Goal: Task Accomplishment & Management: Manage account settings

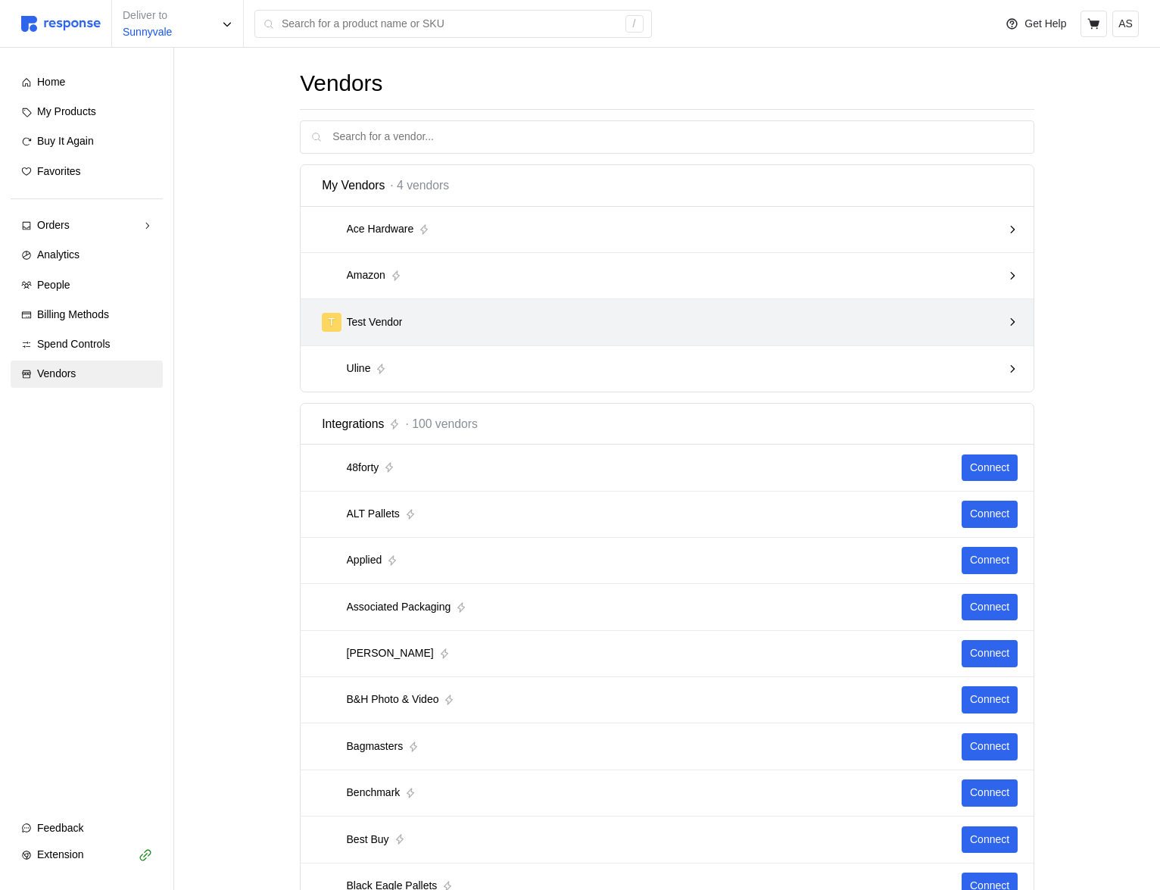
click at [554, 317] on div "T Test Vendor" at bounding box center [662, 322] width 680 height 19
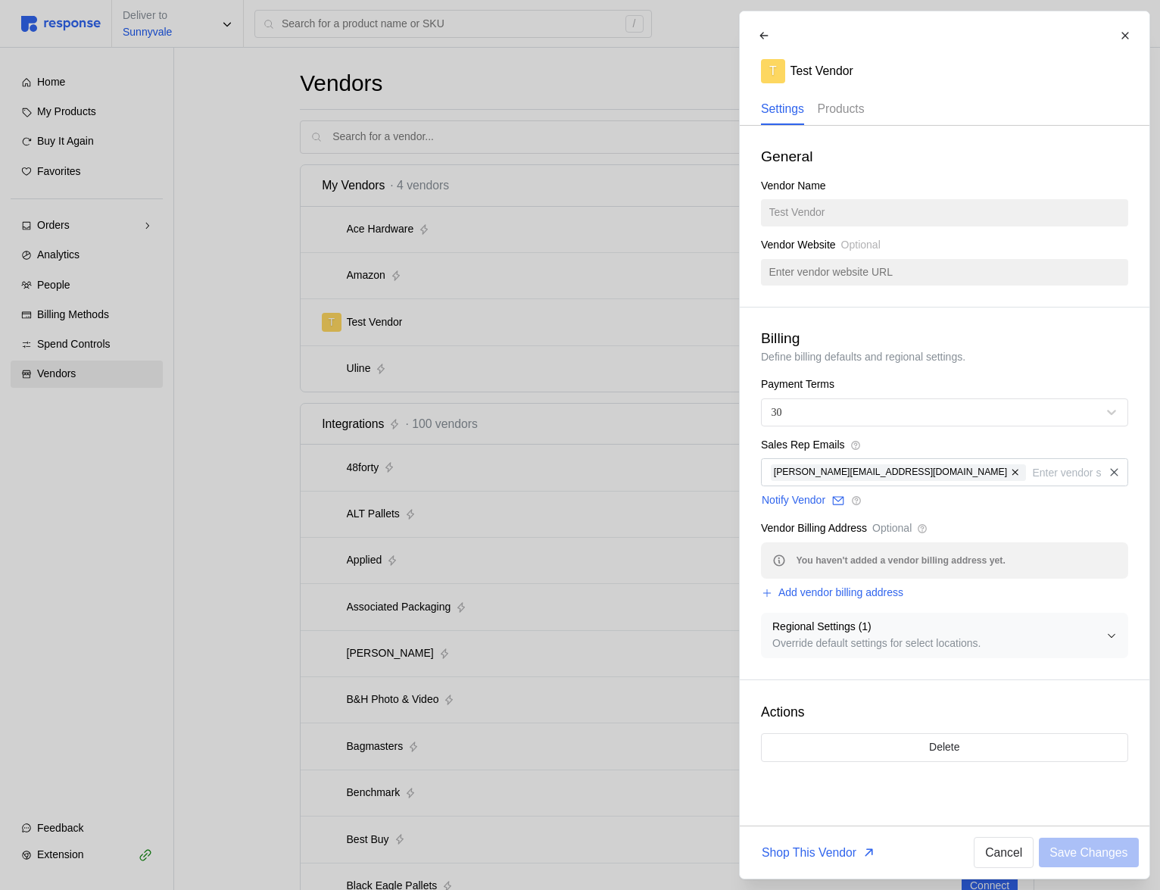
click at [853, 105] on p "Products" at bounding box center [840, 108] width 47 height 19
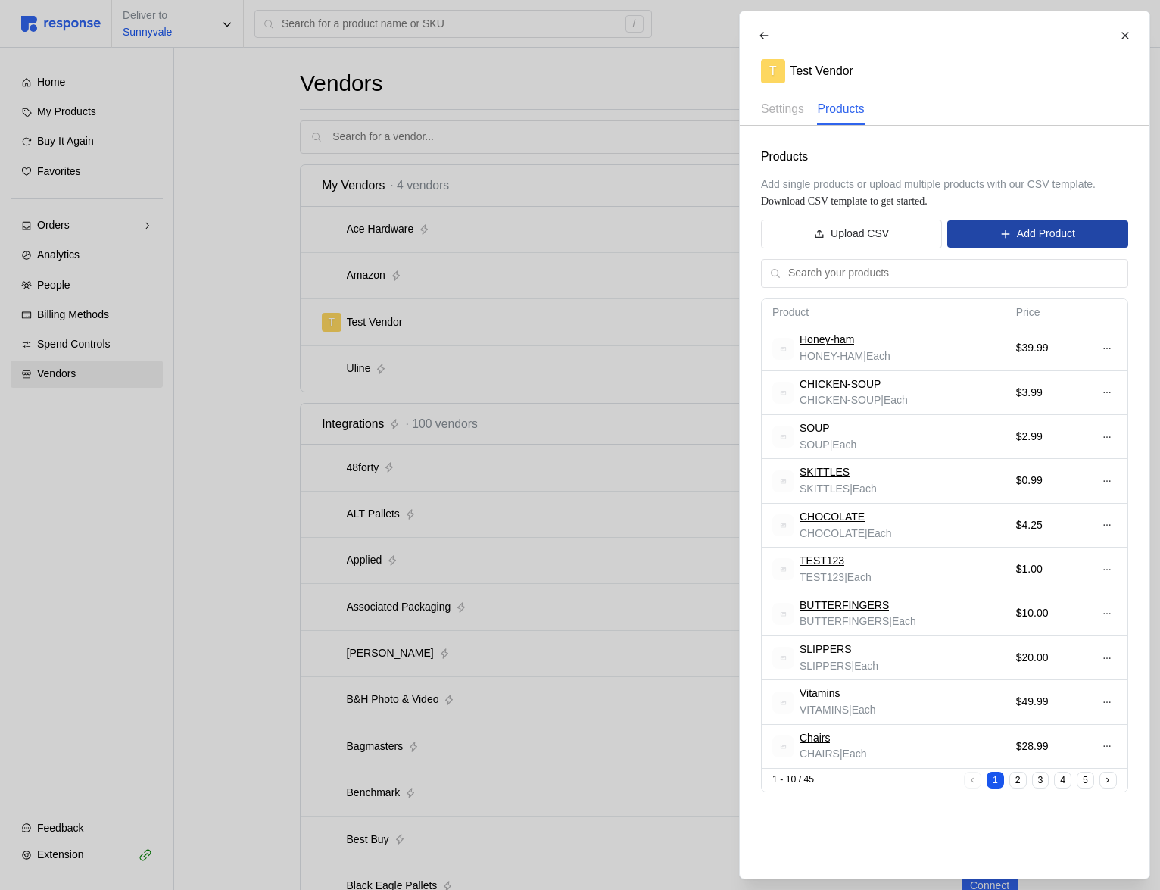
click at [1052, 226] on p "Add Product" at bounding box center [1045, 234] width 58 height 17
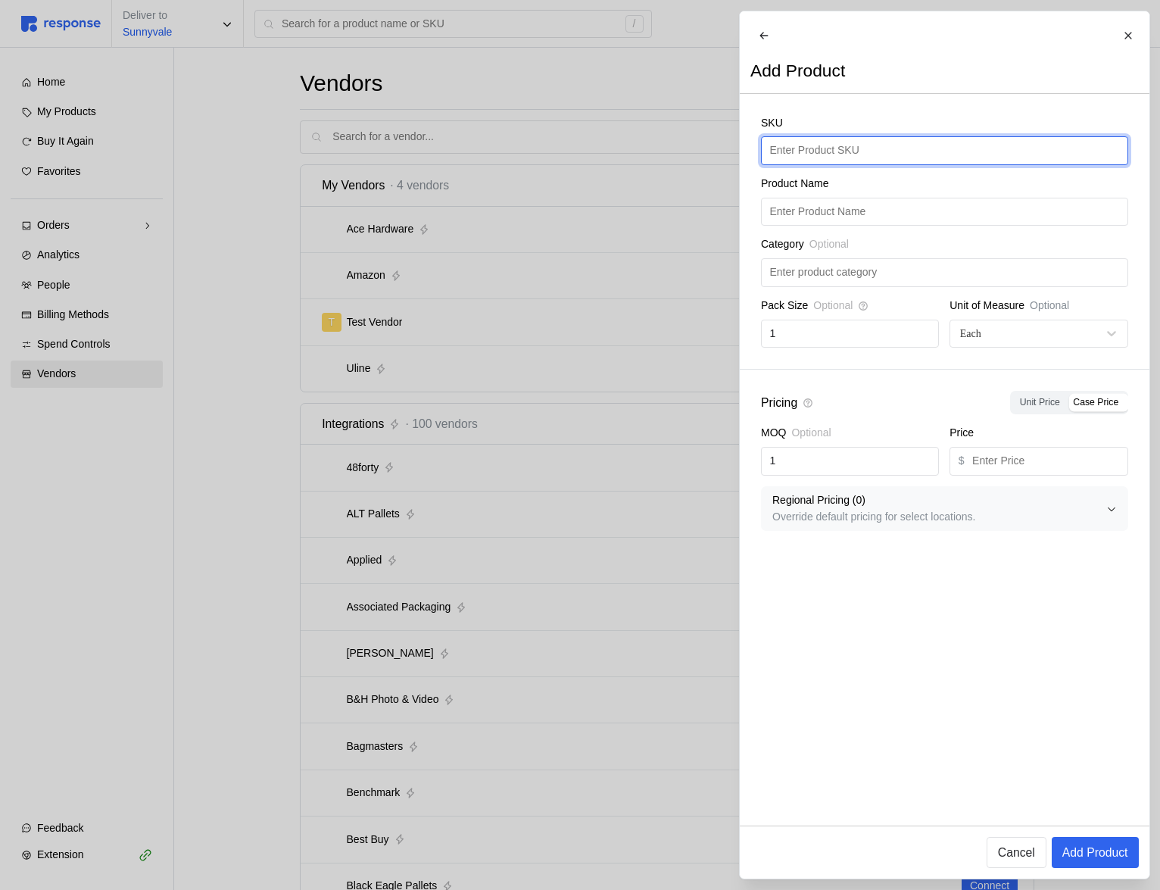
click at [850, 164] on input "text" at bounding box center [945, 150] width 350 height 27
click at [851, 164] on input "text" at bounding box center [945, 150] width 350 height 27
type input "C"
type input "PB&J"
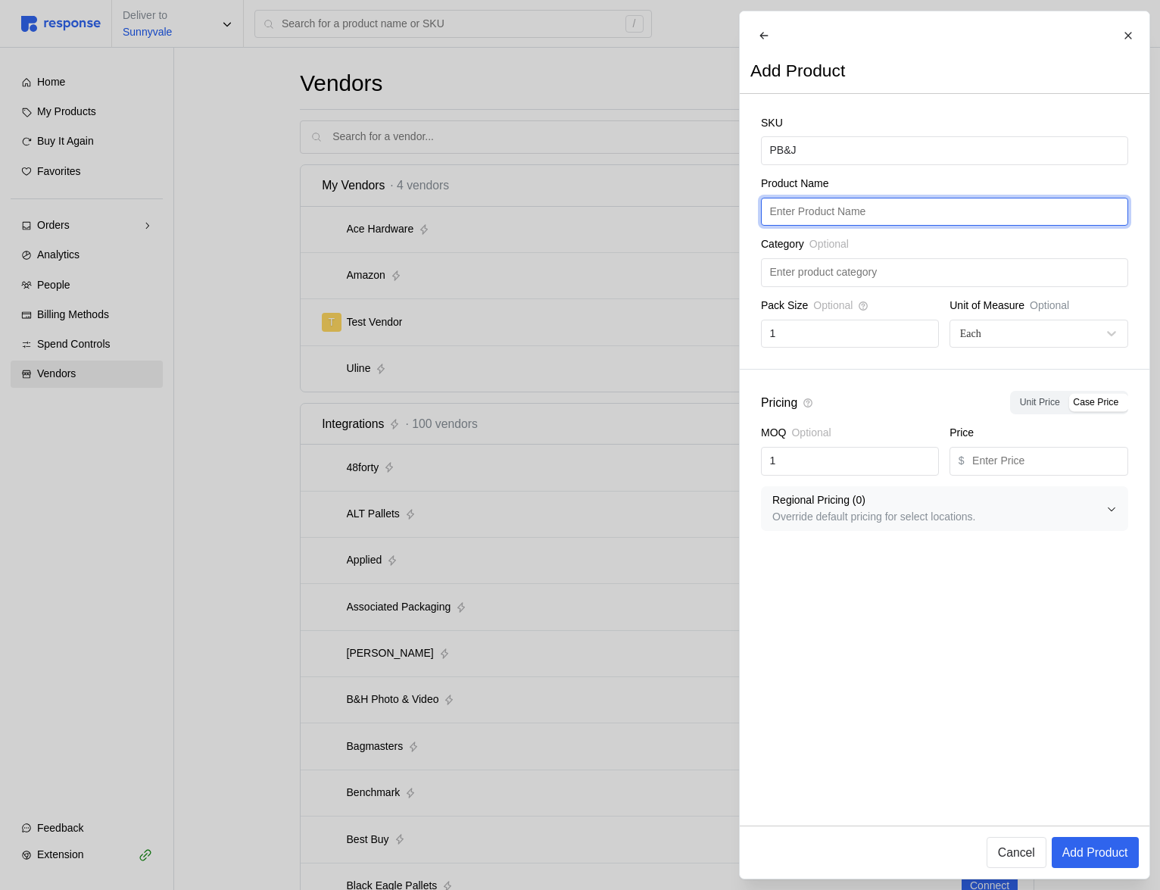
click at [861, 226] on input "text" at bounding box center [945, 211] width 350 height 27
paste input "PB&J"
type input "PB&J"
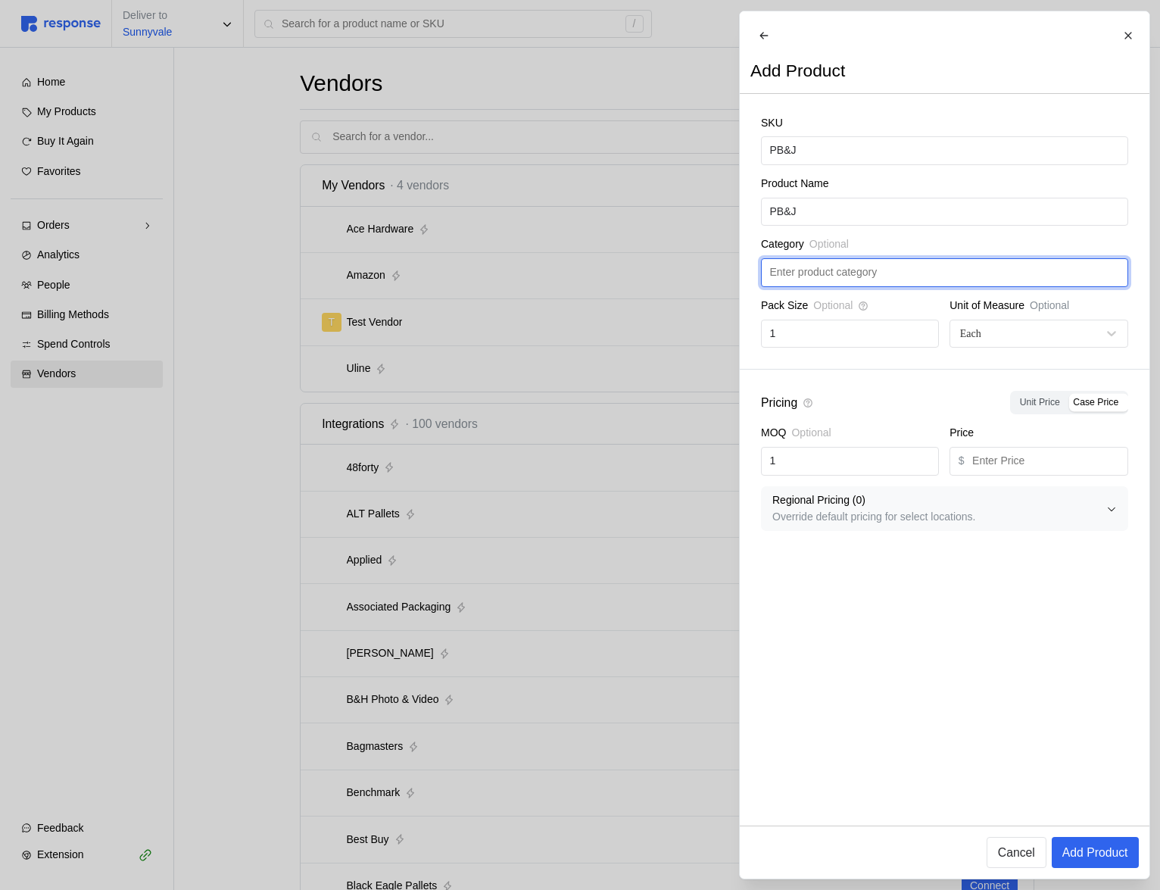
click at [858, 286] on input "text" at bounding box center [945, 272] width 350 height 27
type input "Food"
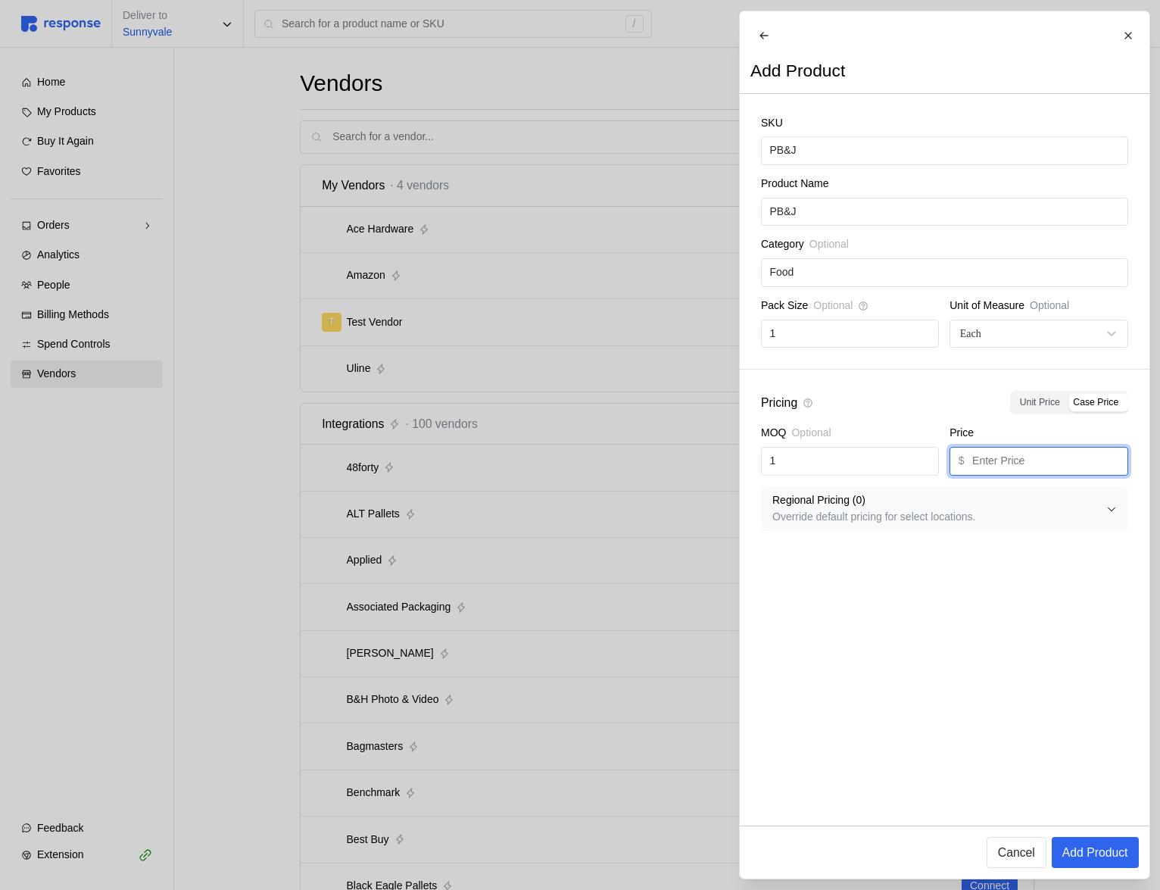
click at [1050, 475] on input "text" at bounding box center [1045, 461] width 147 height 27
type input "1.99"
click at [1101, 844] on p "Add Product" at bounding box center [1095, 852] width 66 height 19
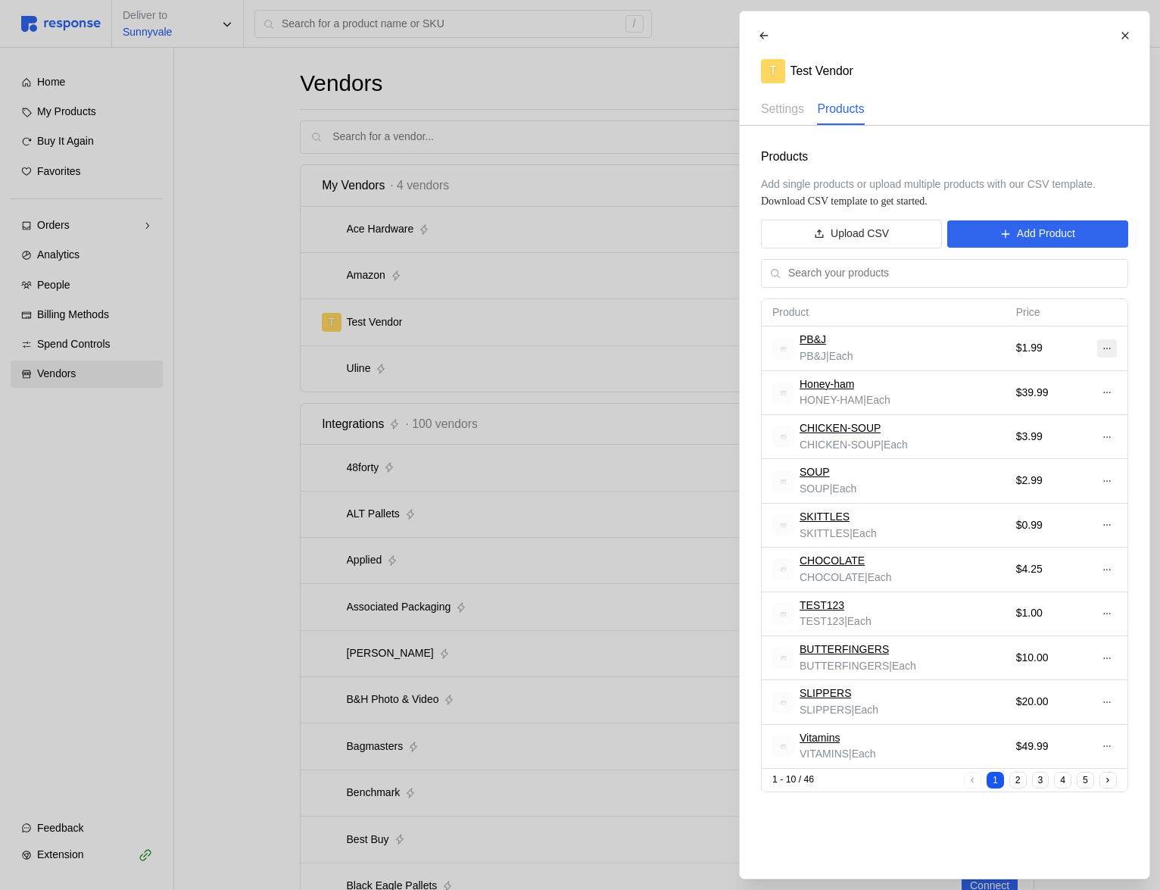
click at [1109, 351] on icon at bounding box center [1106, 348] width 11 height 11
click at [173, 70] on div at bounding box center [580, 445] width 1160 height 890
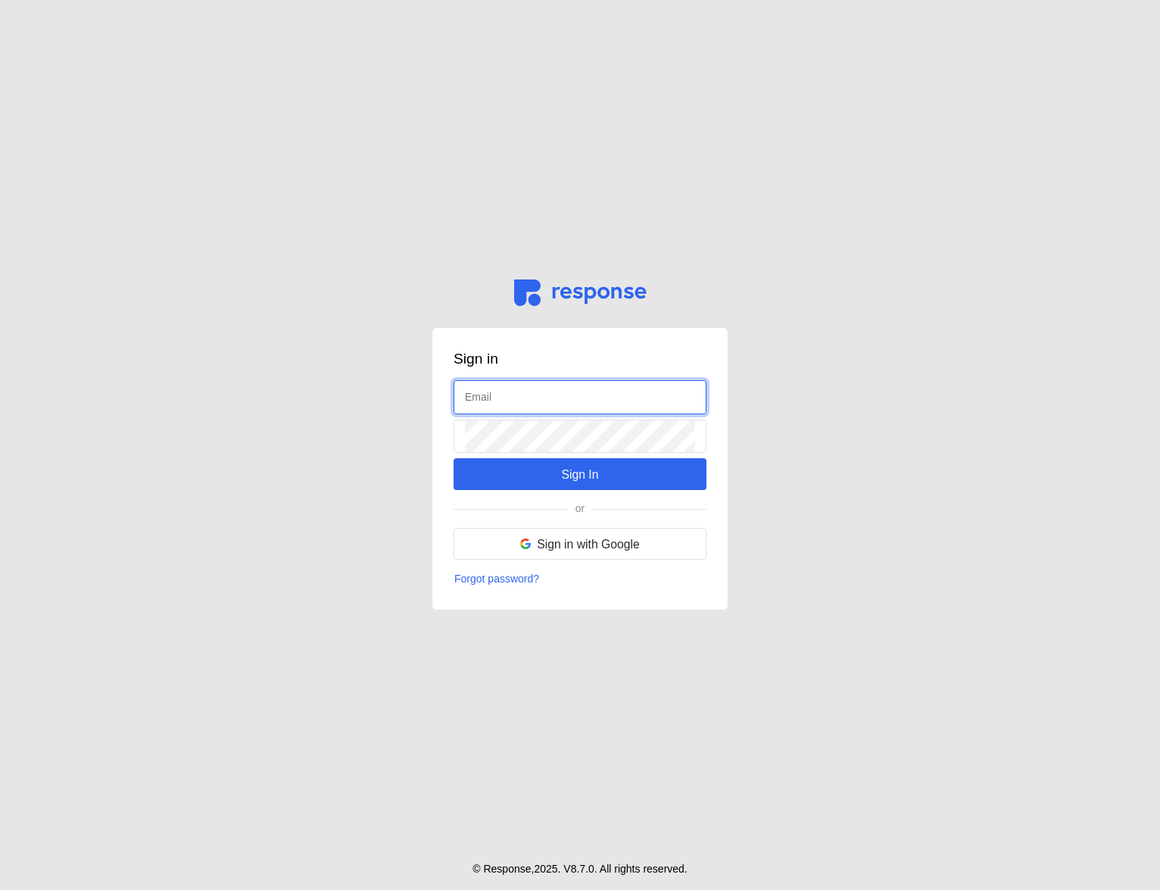
click at [527, 408] on input "text" at bounding box center [580, 397] width 230 height 33
type input "admin@tryresponse.com"
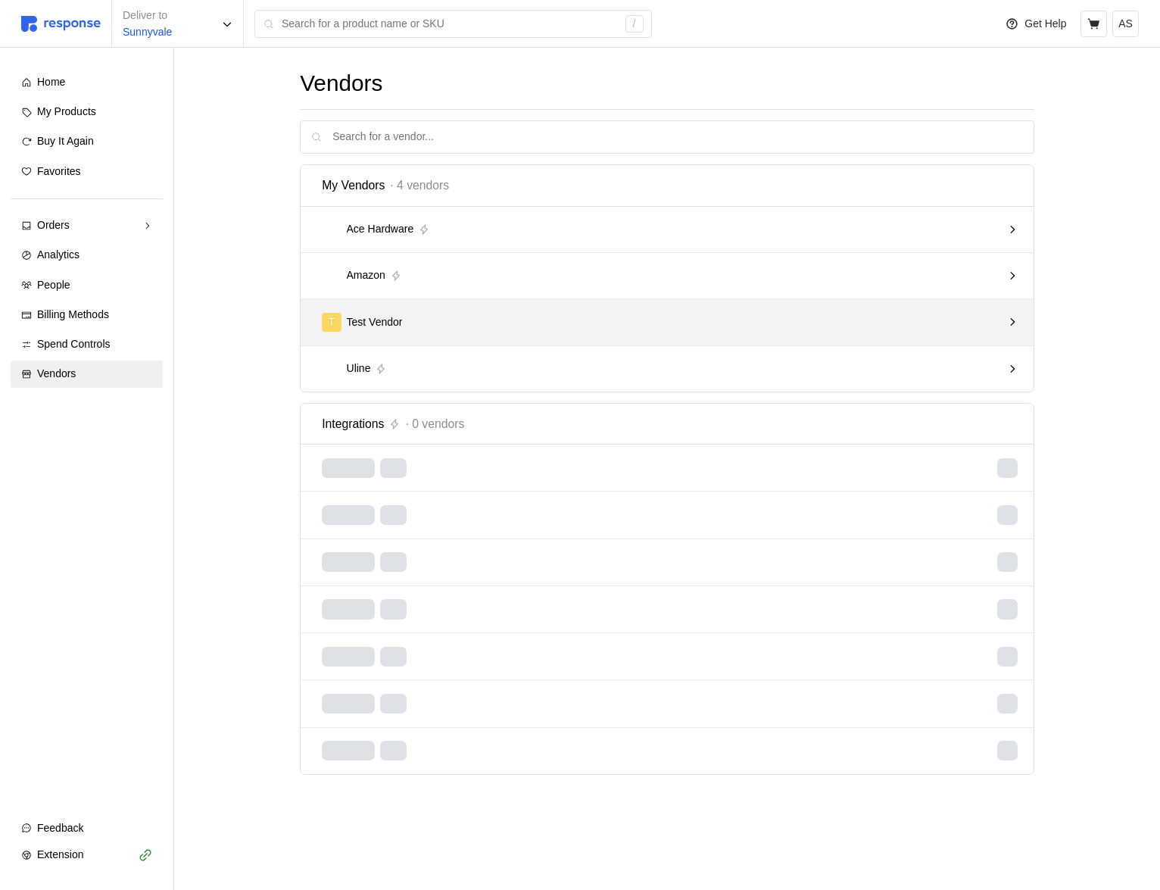
click at [445, 310] on div "T Test Vendor" at bounding box center [662, 322] width 691 height 30
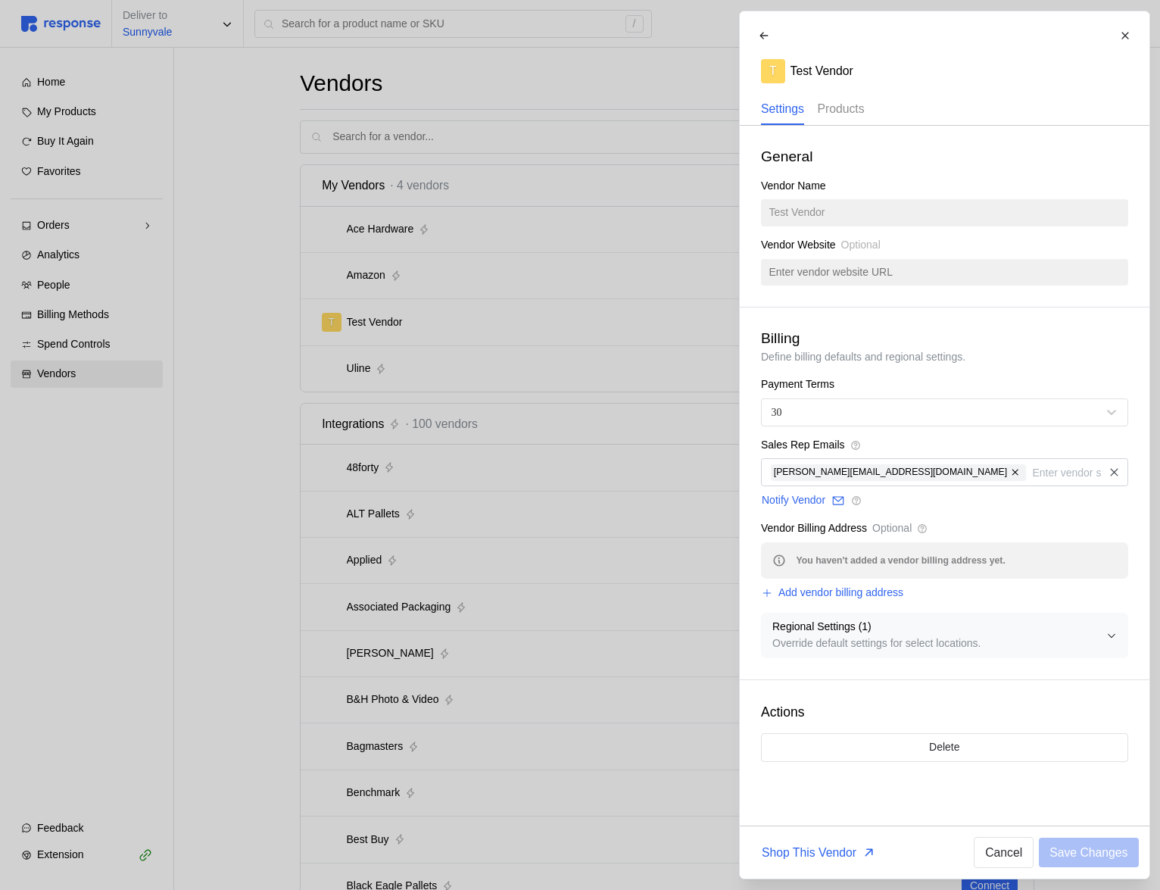
click at [838, 117] on p "Products" at bounding box center [840, 108] width 47 height 19
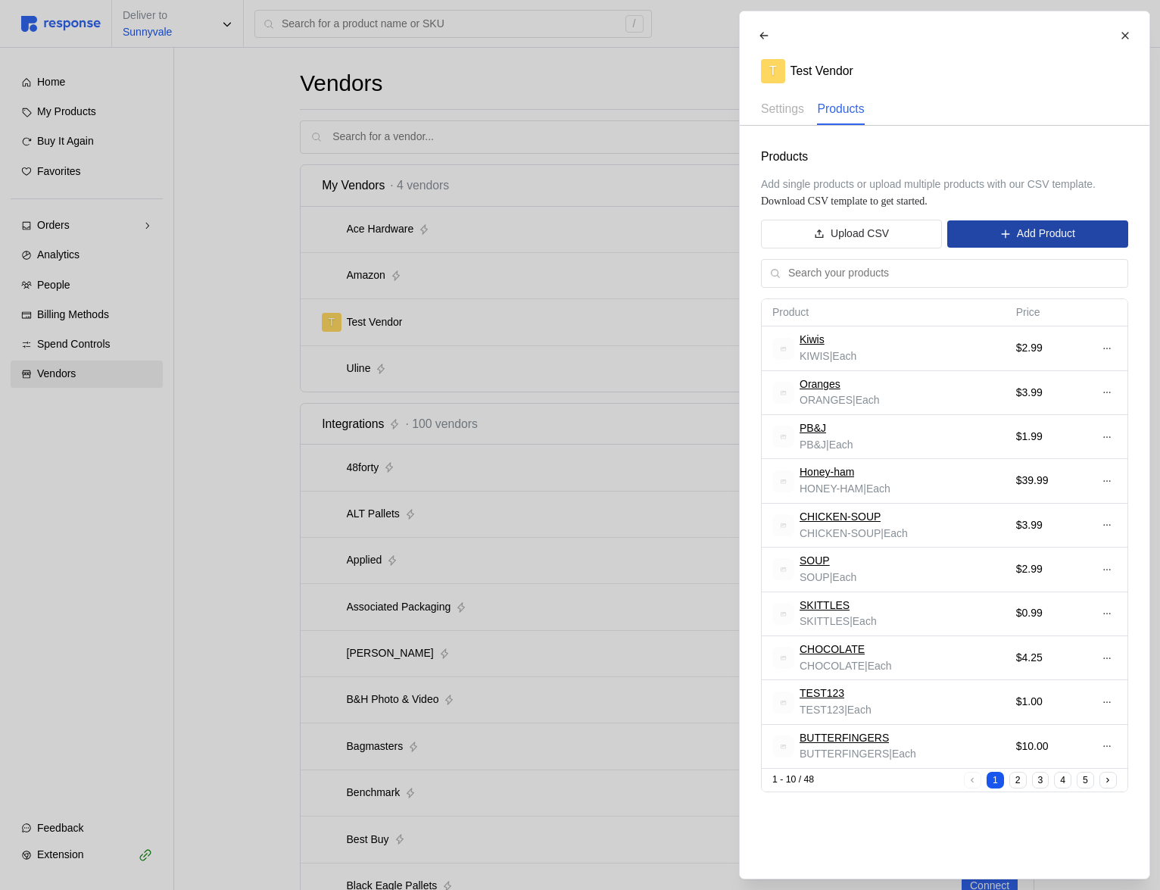
click at [1025, 239] on p "Add Product" at bounding box center [1045, 234] width 58 height 17
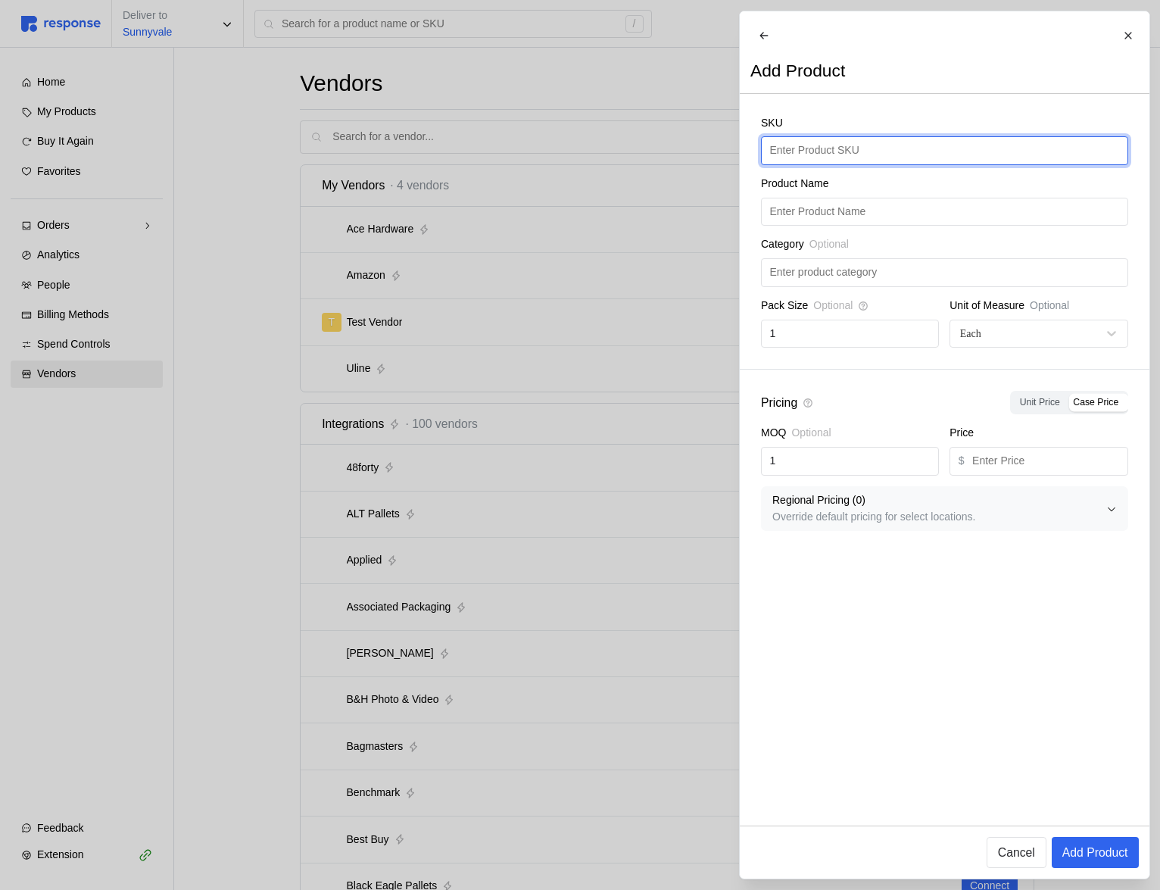
click at [843, 164] on input "text" at bounding box center [945, 150] width 350 height 27
type input "Lemons"
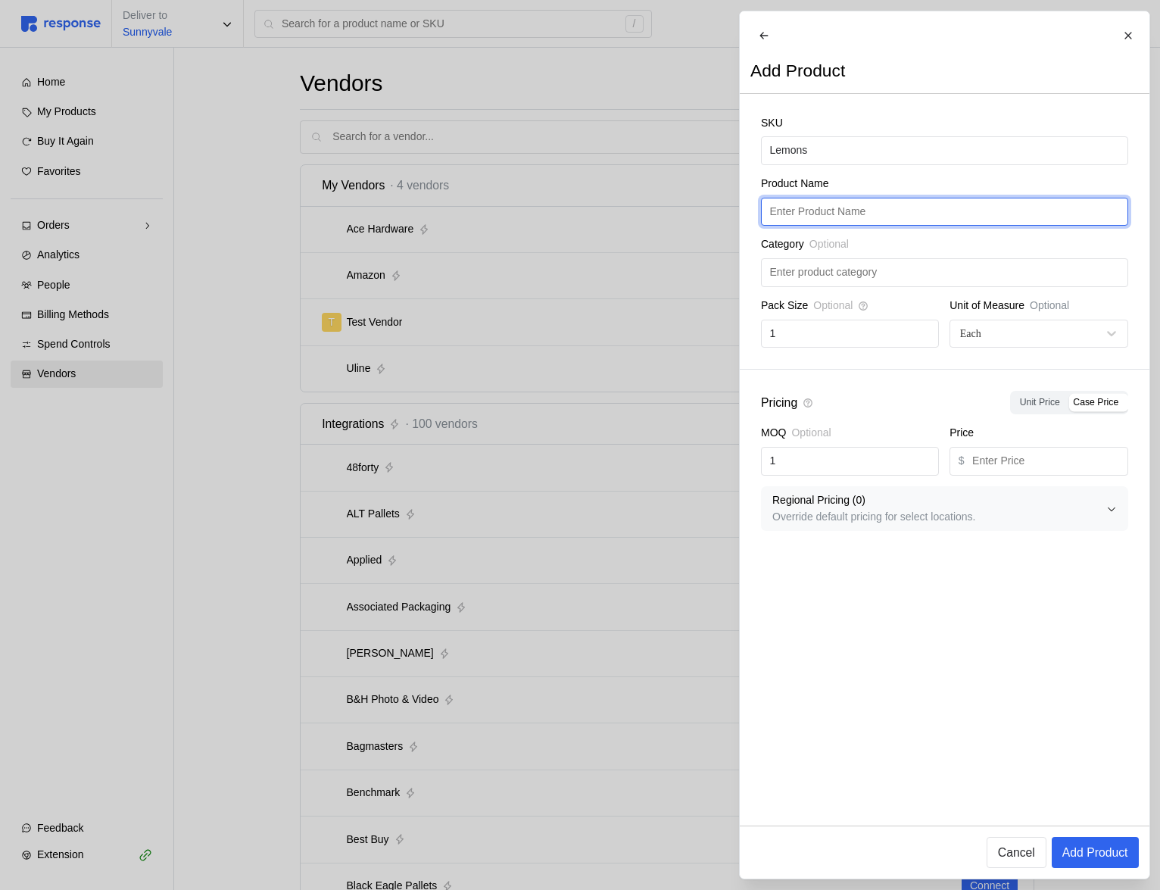
click at [789, 225] on input "text" at bounding box center [945, 211] width 350 height 27
paste input "Lemons"
type input "Lemons"
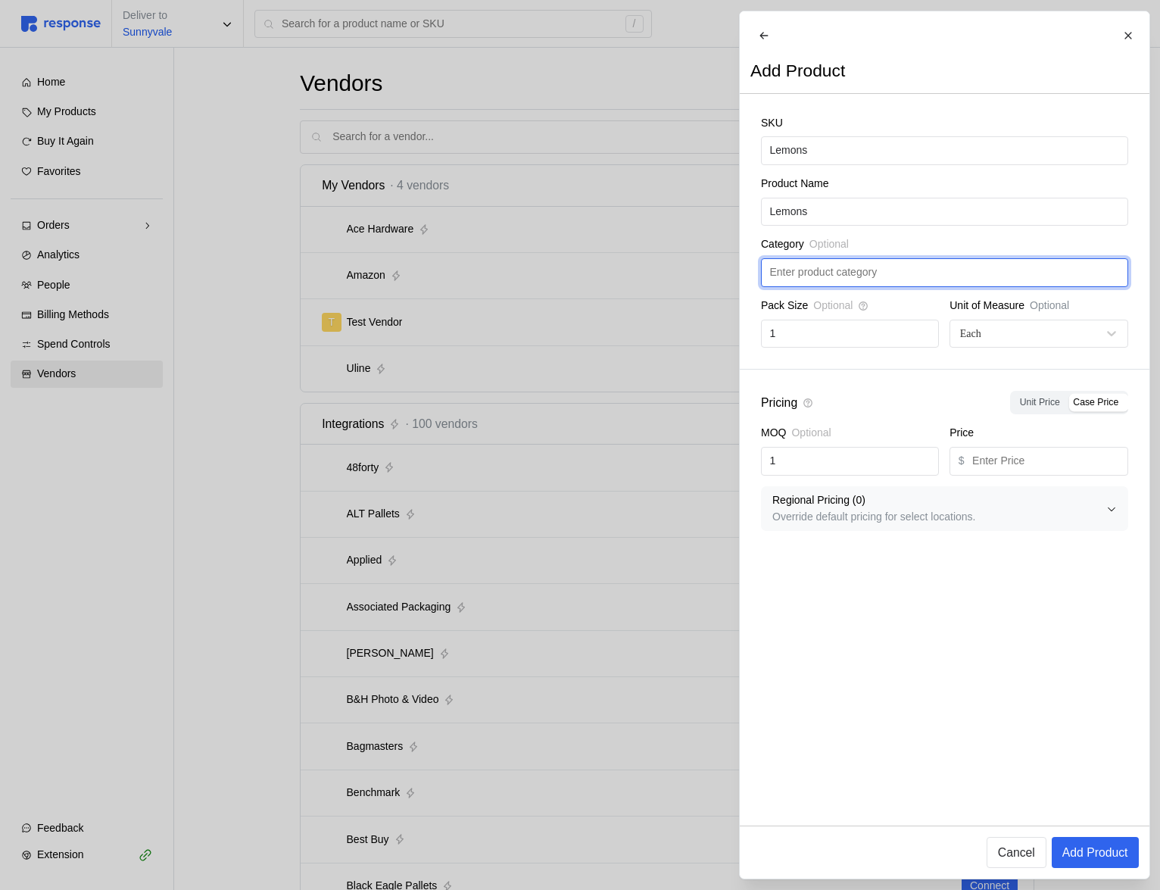
click at [818, 286] on input "text" at bounding box center [945, 272] width 350 height 27
type input "Produce"
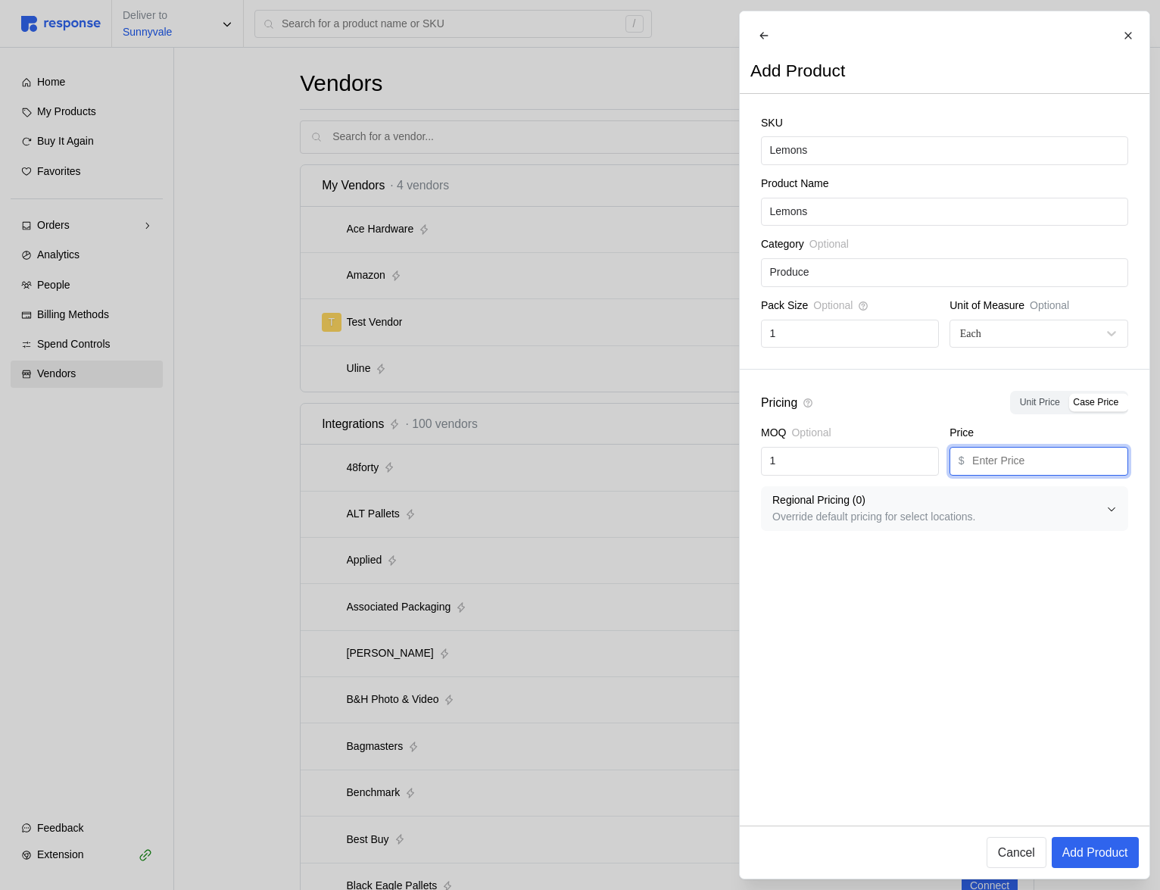
click at [1011, 469] on input "text" at bounding box center [1045, 461] width 147 height 27
type input "1.99"
click at [963, 509] on p "Regional Pricing ( 0 )" at bounding box center [940, 500] width 334 height 17
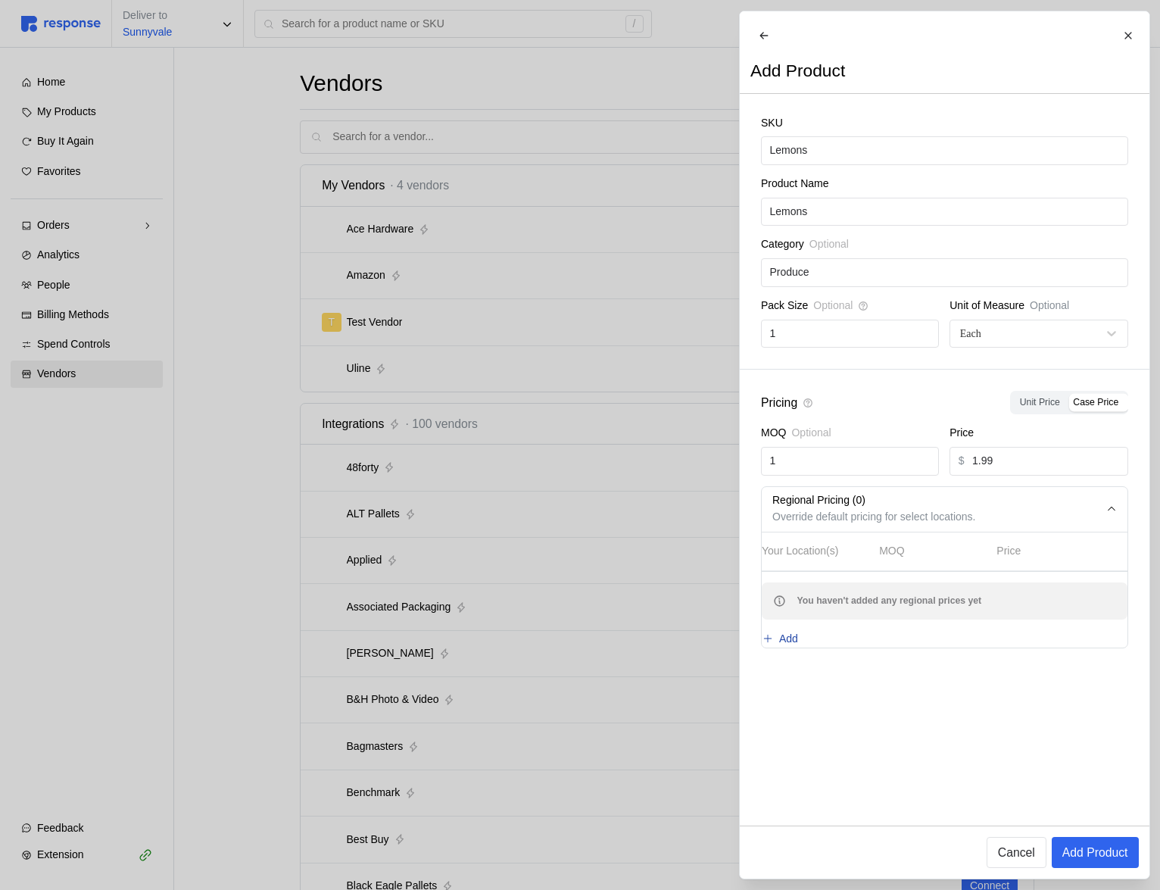
click at [798, 648] on p "Add" at bounding box center [788, 639] width 19 height 17
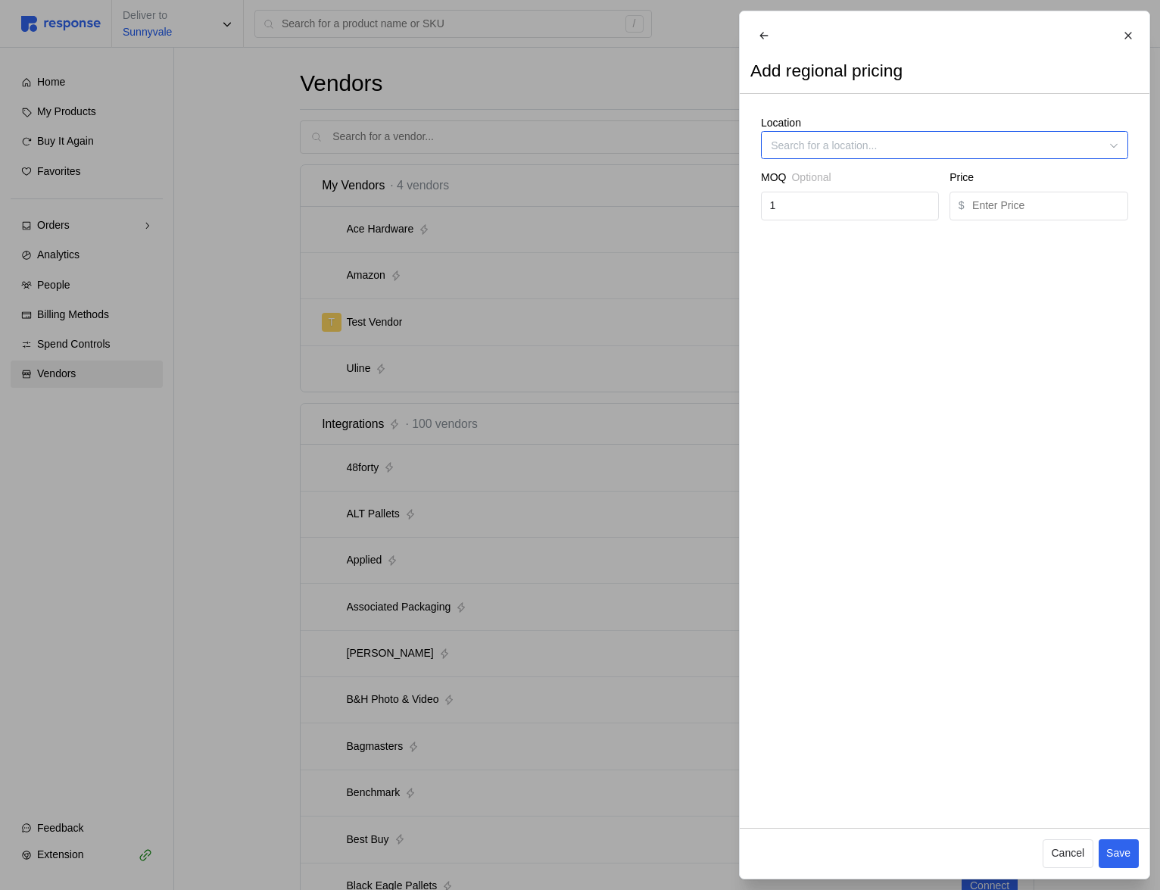
click at [853, 159] on input "Location" at bounding box center [944, 145] width 367 height 28
click at [853, 185] on div "Cupertino" at bounding box center [944, 193] width 361 height 27
type input "Cupertino"
click at [829, 218] on input "1" at bounding box center [850, 205] width 161 height 27
click at [1025, 218] on input "text" at bounding box center [1045, 205] width 147 height 27
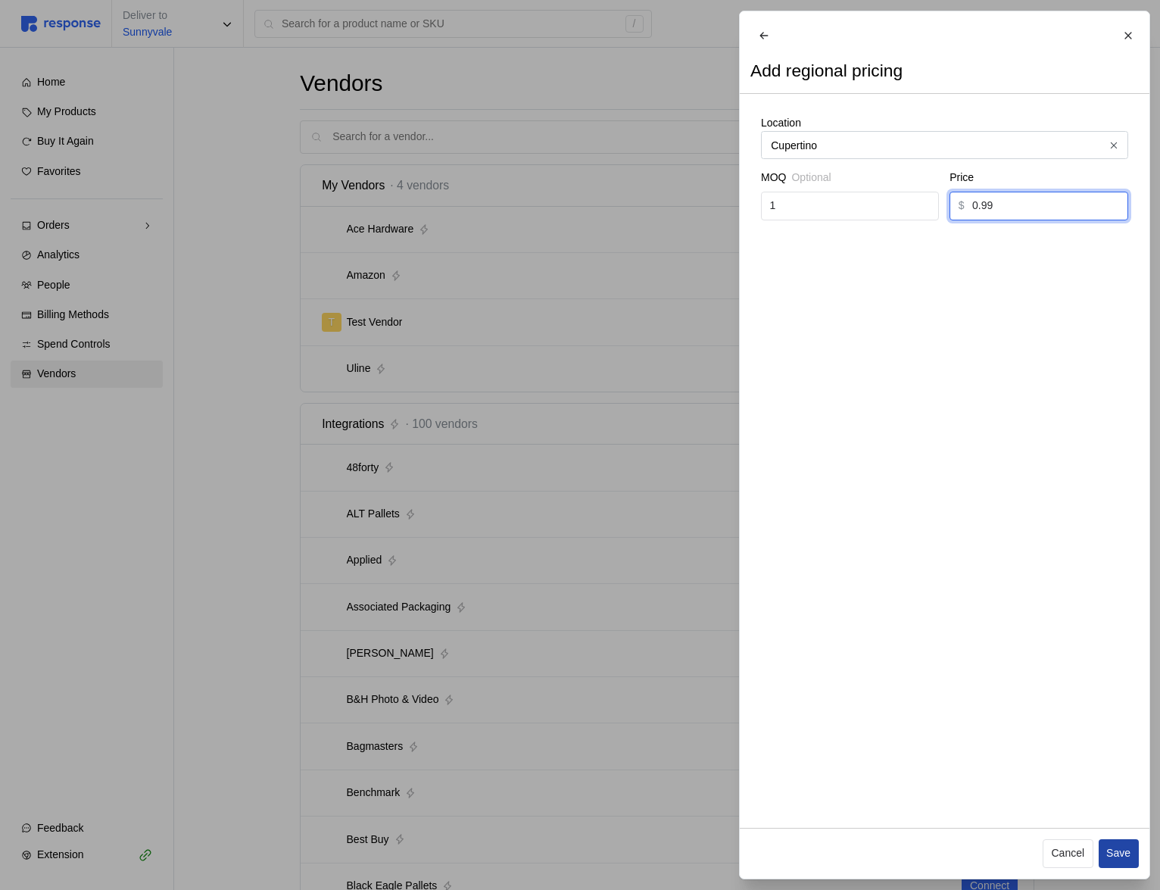
type input "0.99"
click at [1121, 846] on p "Save" at bounding box center [1119, 853] width 24 height 17
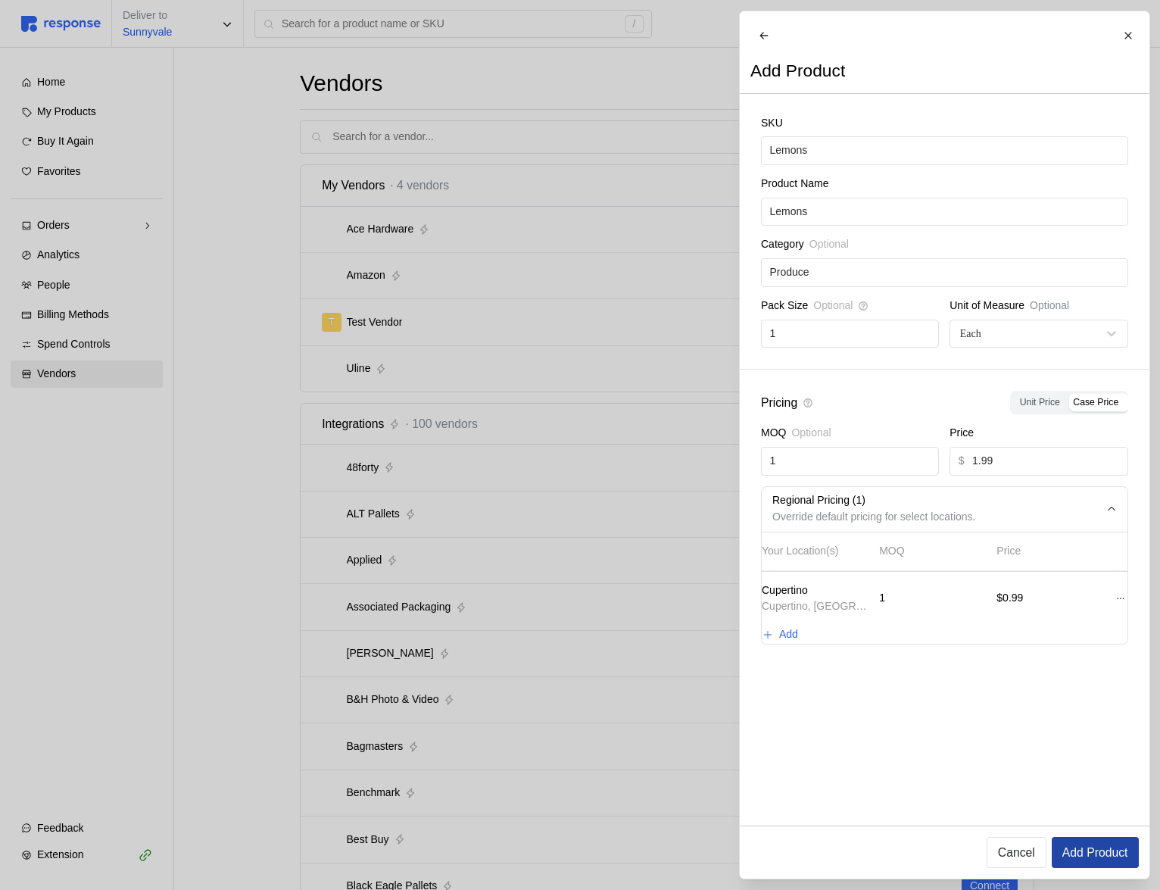
click at [1113, 848] on p "Add Product" at bounding box center [1095, 852] width 66 height 19
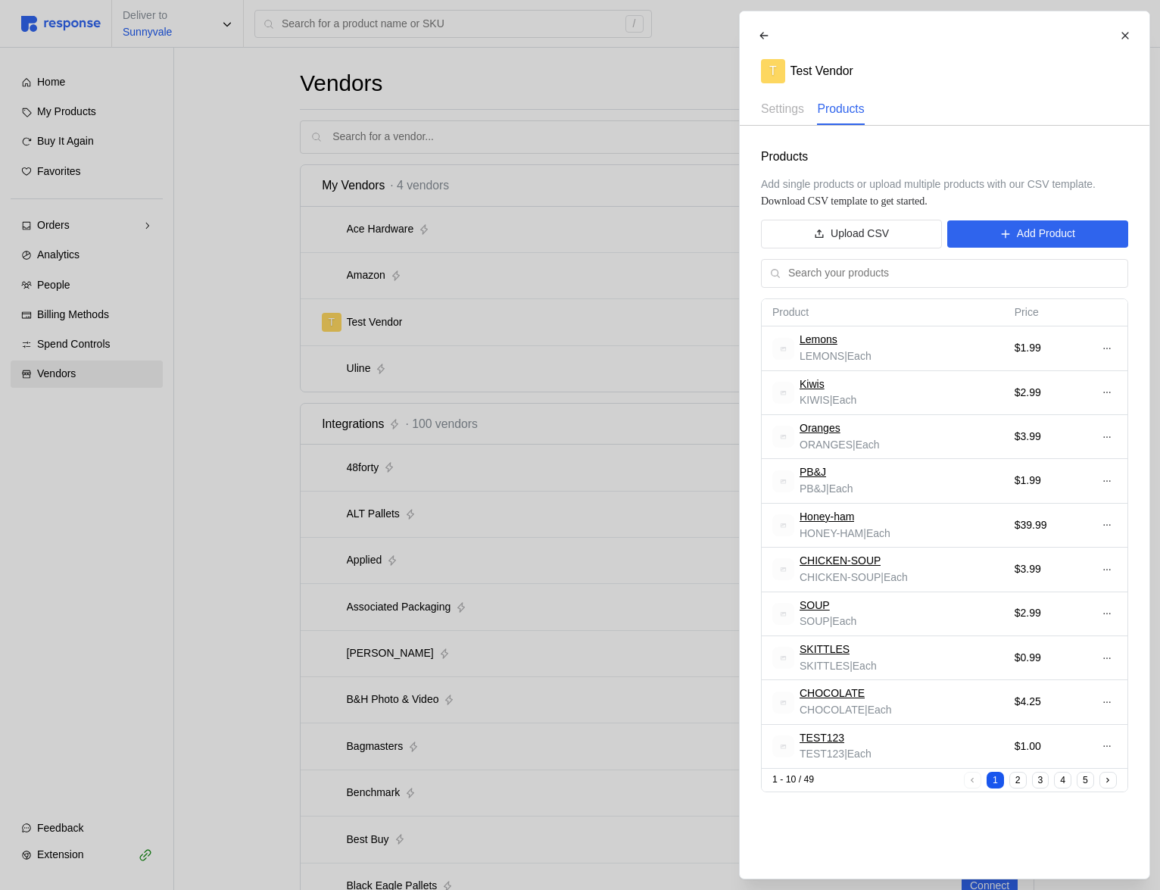
click at [1122, 346] on td at bounding box center [1106, 348] width 41 height 44
click at [1113, 346] on button at bounding box center [1107, 348] width 20 height 18
click at [1063, 388] on p "Edit" at bounding box center [1057, 380] width 97 height 17
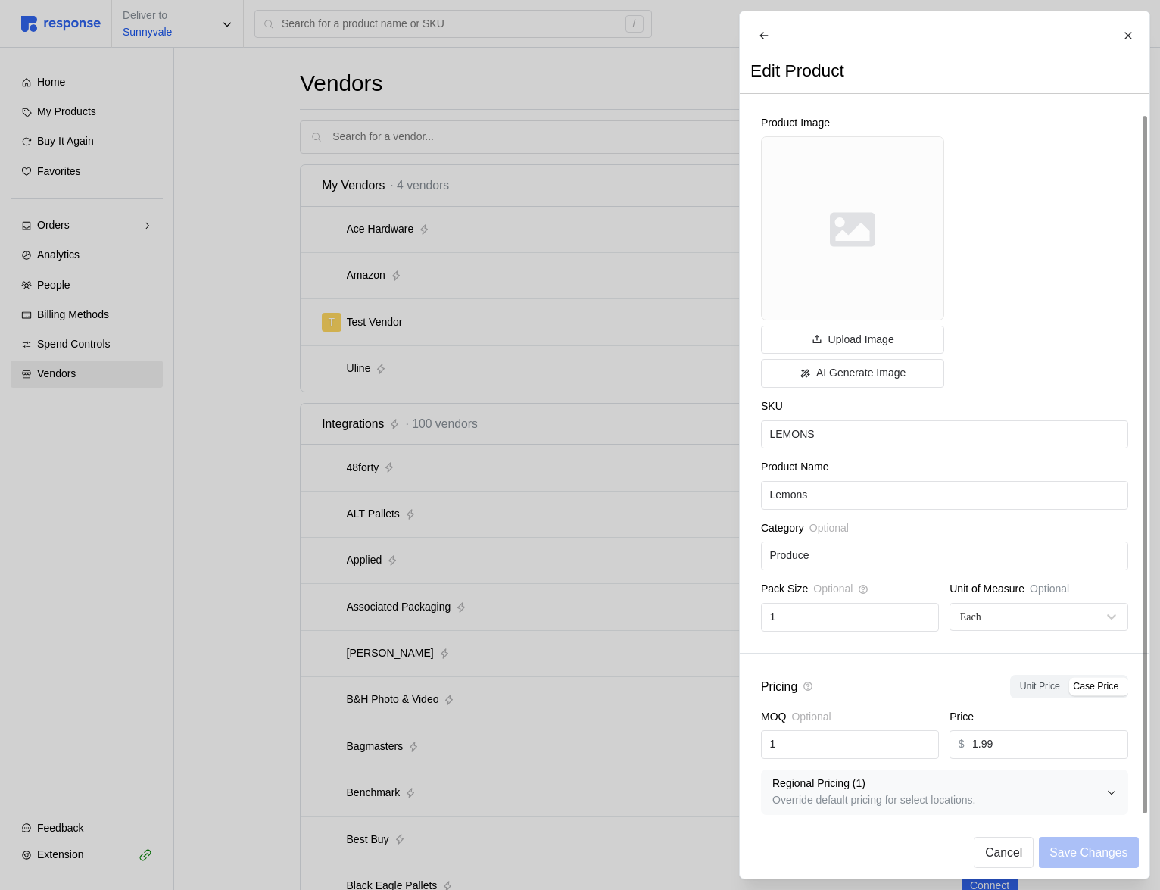
scroll to position [21, 0]
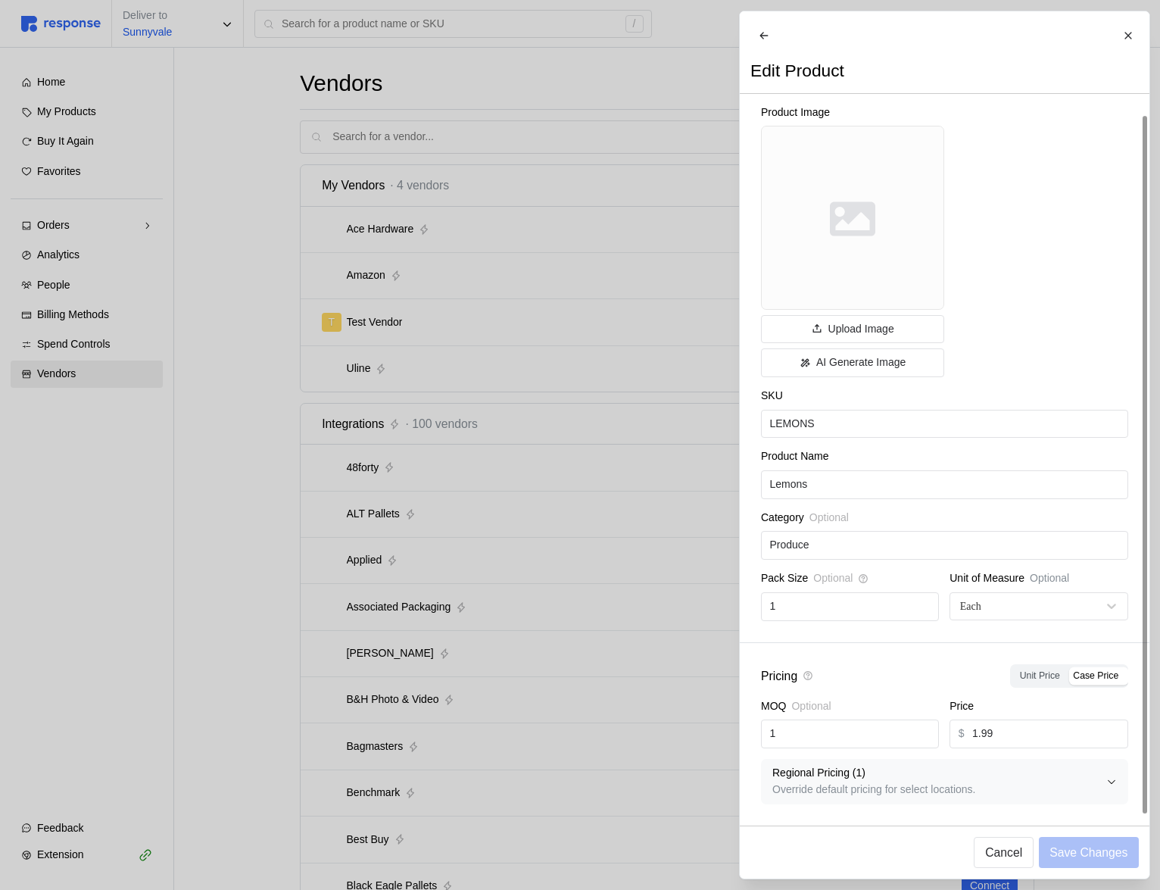
click at [977, 785] on p "Override default pricing for select locations." at bounding box center [940, 790] width 334 height 17
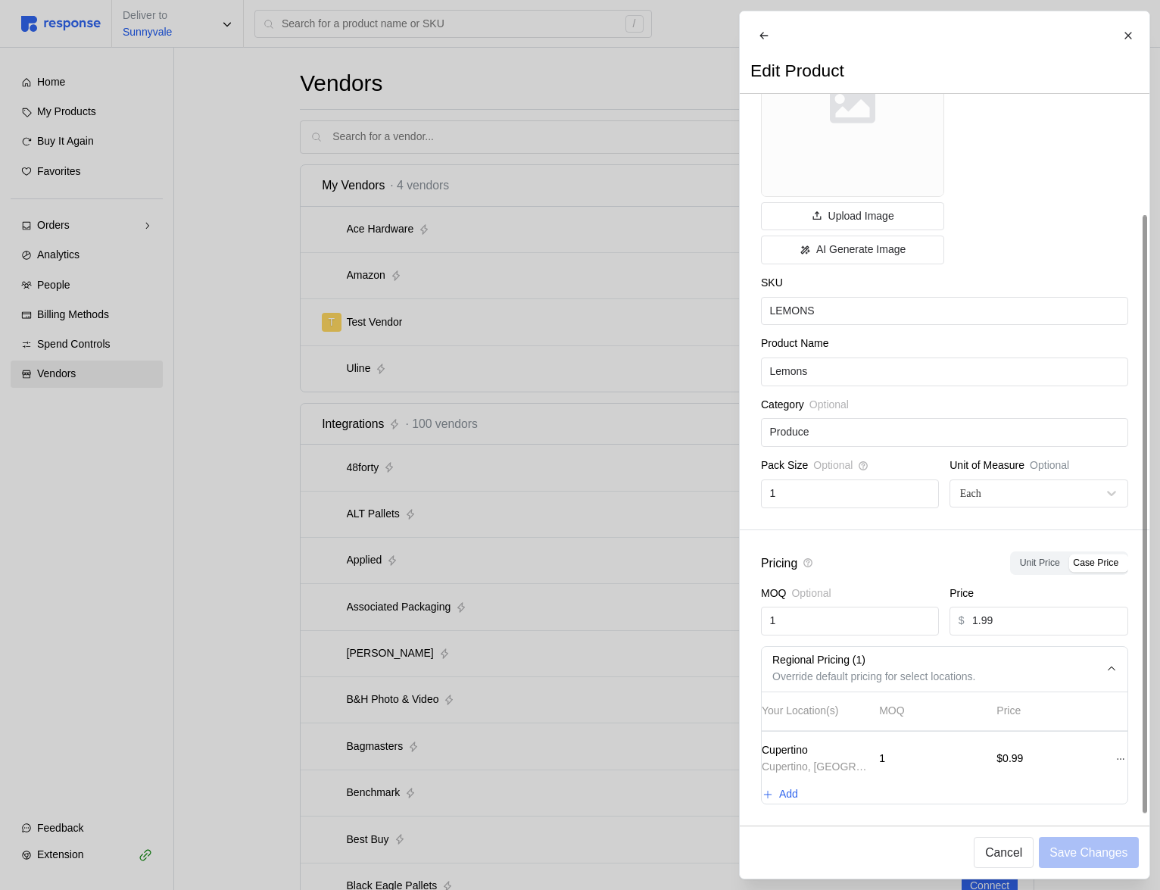
scroll to position [0, 0]
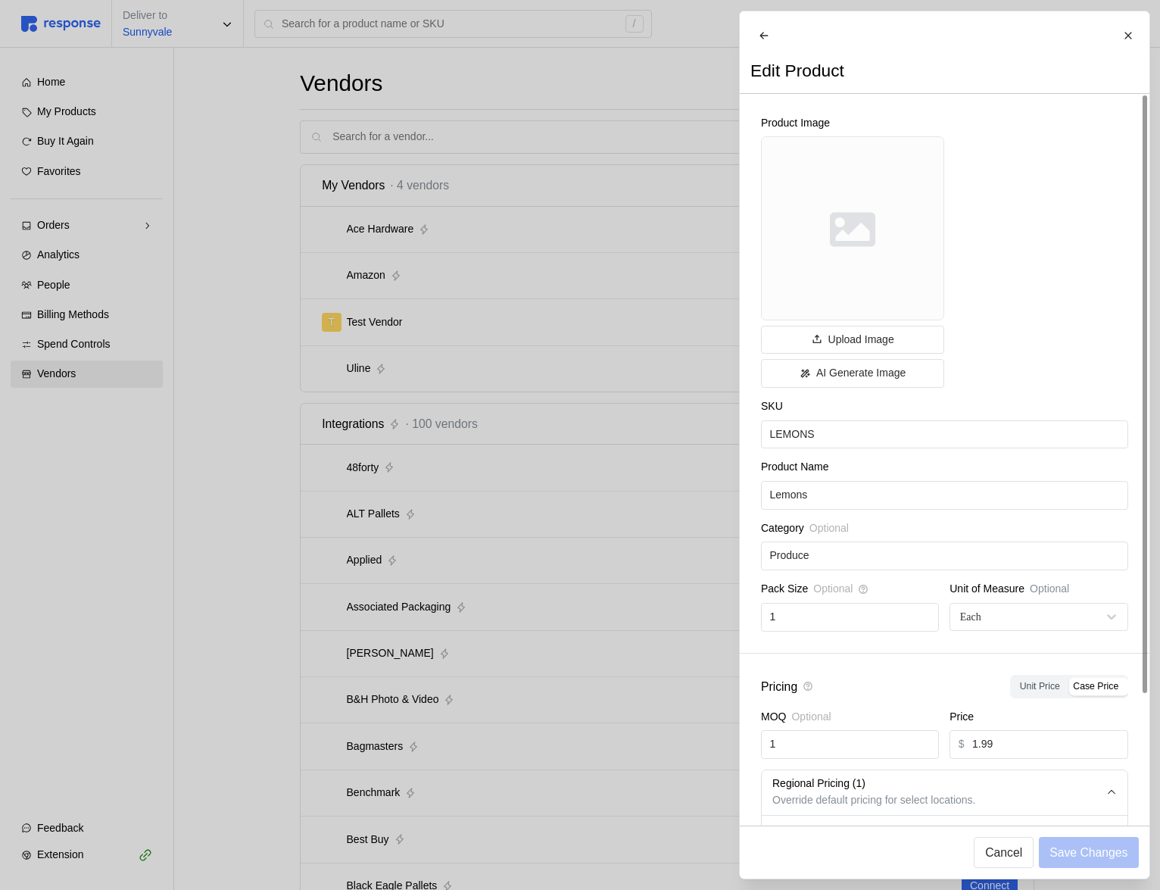
click at [436, 261] on div at bounding box center [580, 445] width 1160 height 890
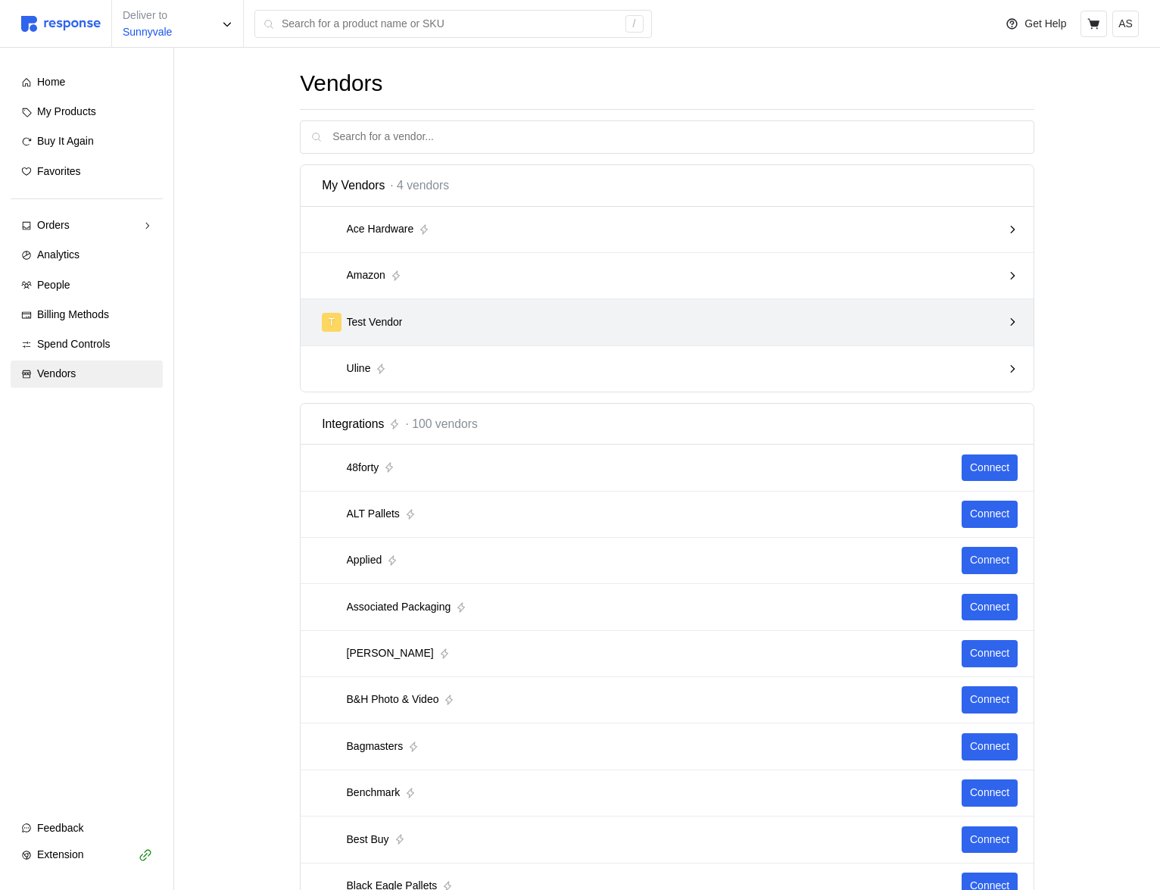
click at [418, 314] on div "T Test Vendor" at bounding box center [662, 322] width 680 height 19
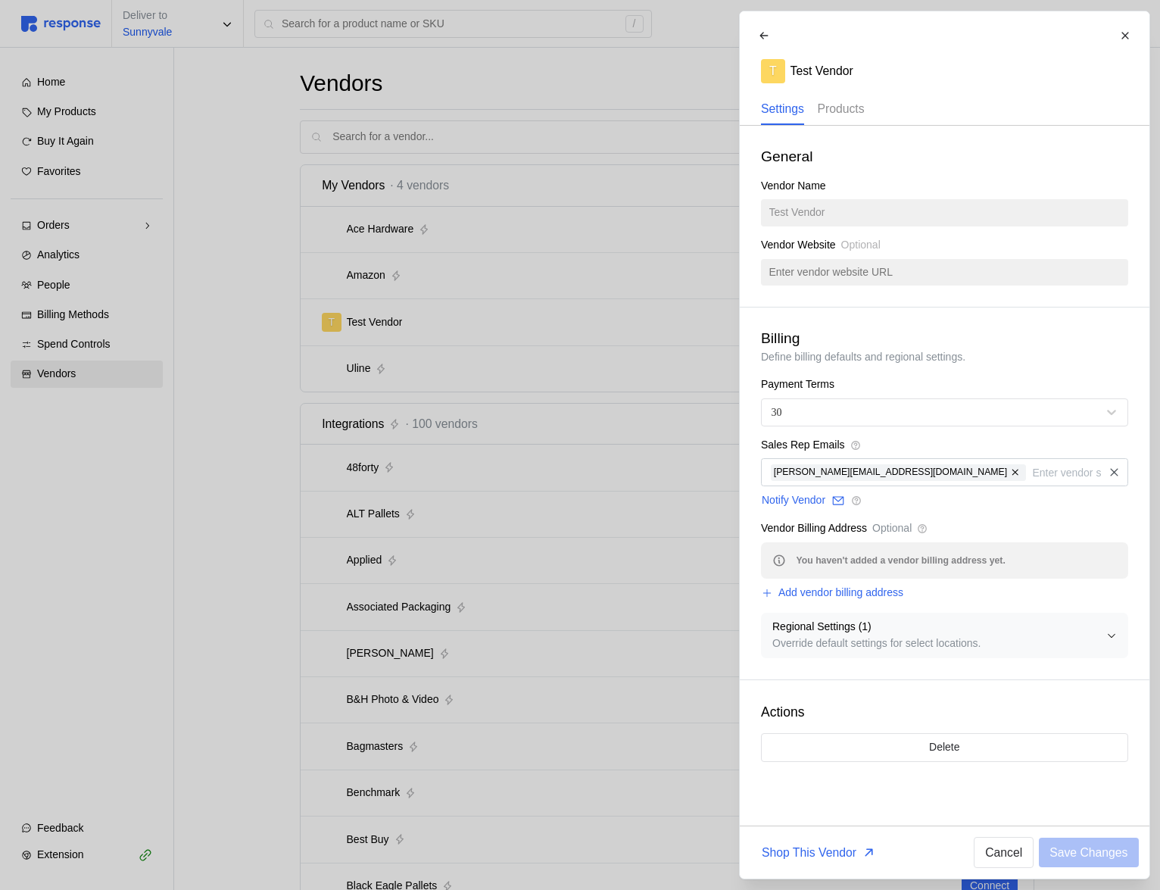
click at [848, 111] on p "Products" at bounding box center [840, 108] width 47 height 19
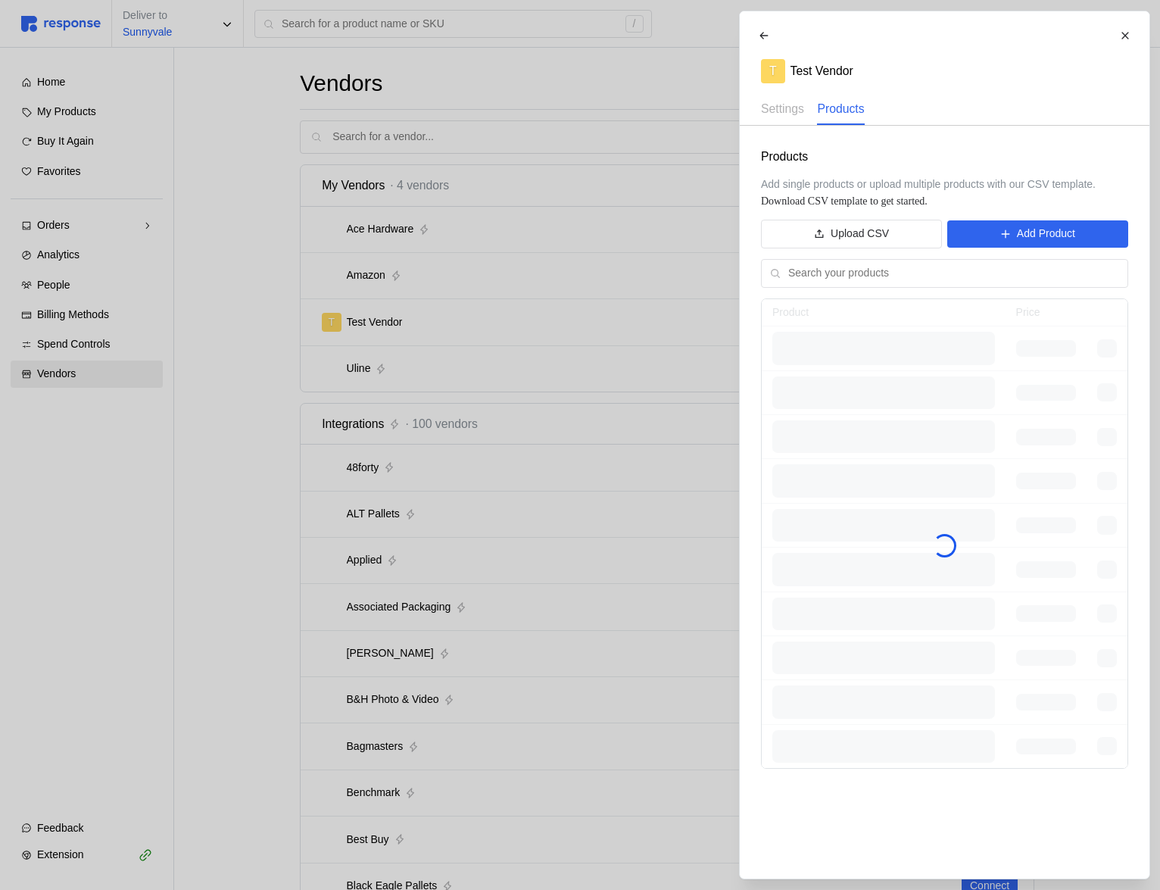
click at [734, 604] on div at bounding box center [580, 445] width 1160 height 890
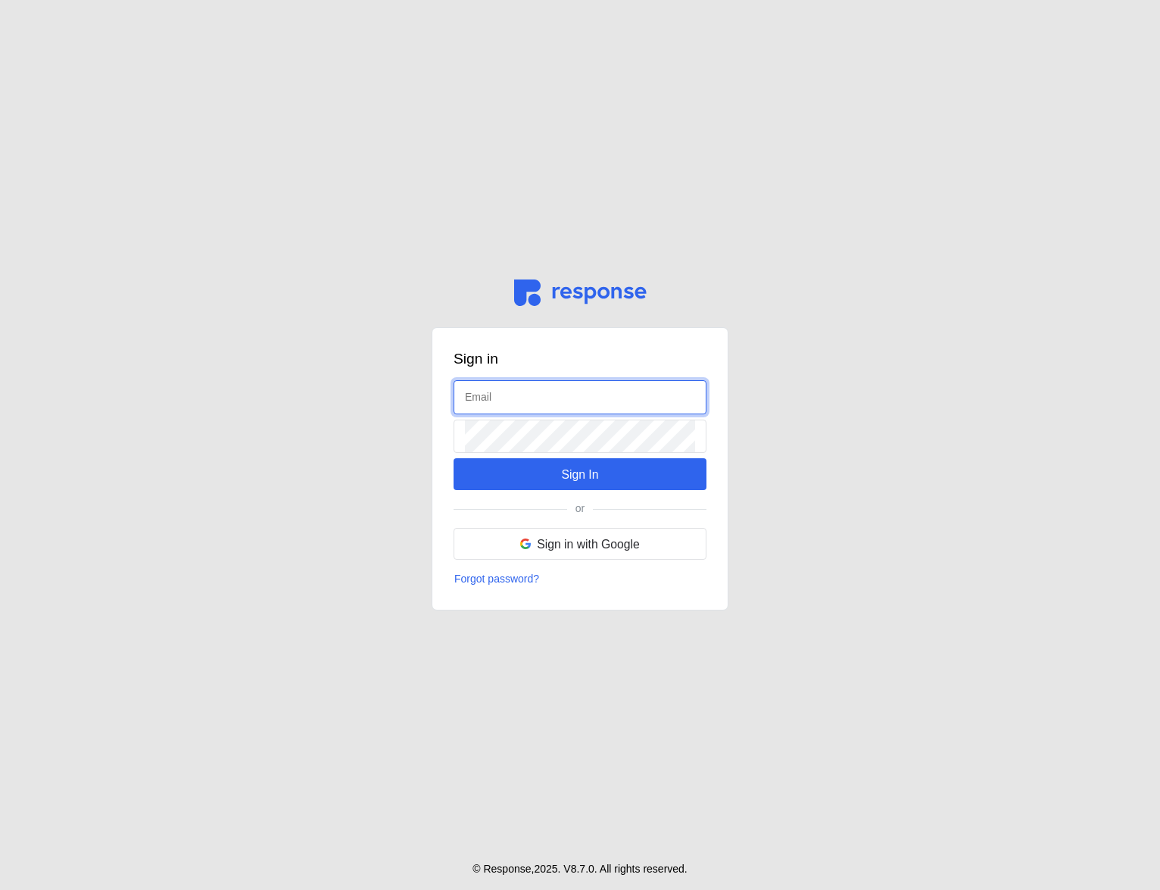
click at [555, 403] on input "text" at bounding box center [580, 397] width 230 height 33
click at [497, 394] on input "admin#@tryresponse.com" at bounding box center [580, 397] width 230 height 33
type input "admin@tryresponse.com"
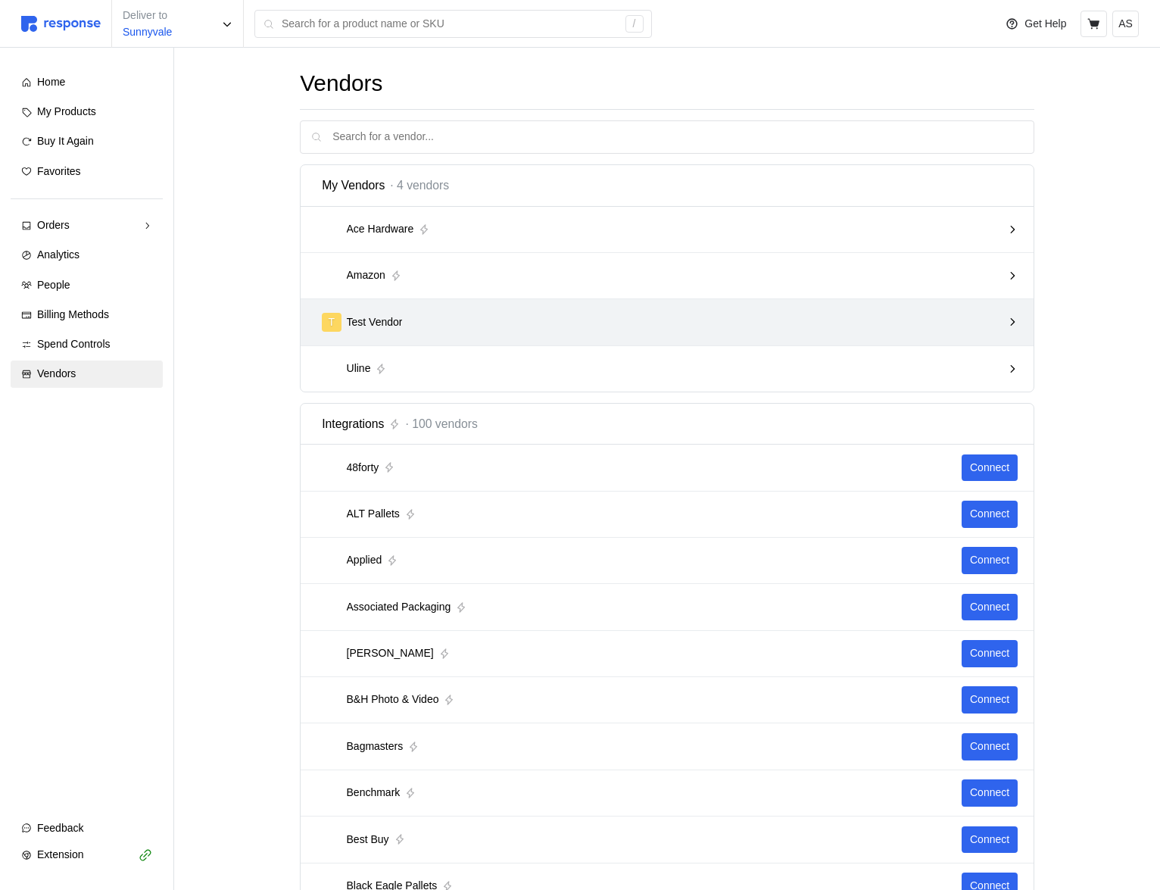
click at [523, 325] on div "T Test Vendor" at bounding box center [662, 322] width 680 height 19
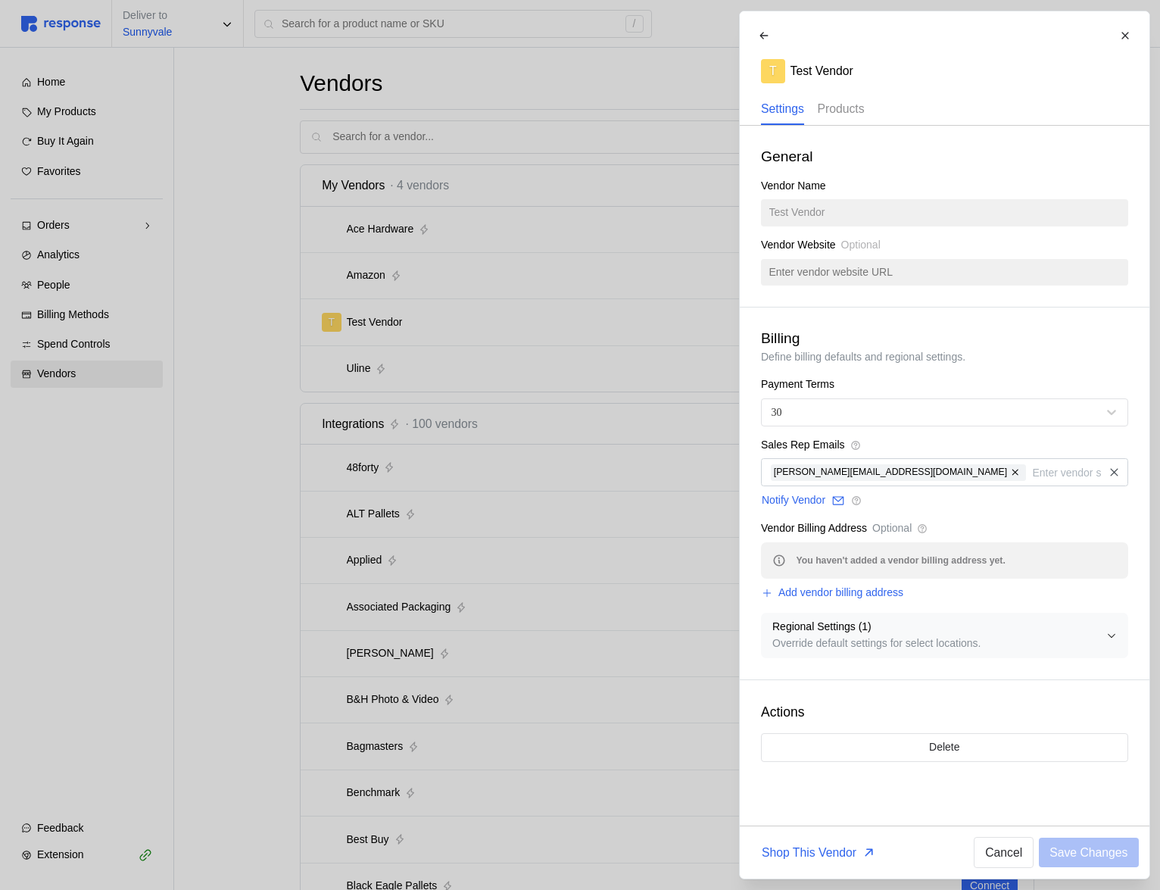
click at [864, 112] on p "Products" at bounding box center [840, 108] width 47 height 19
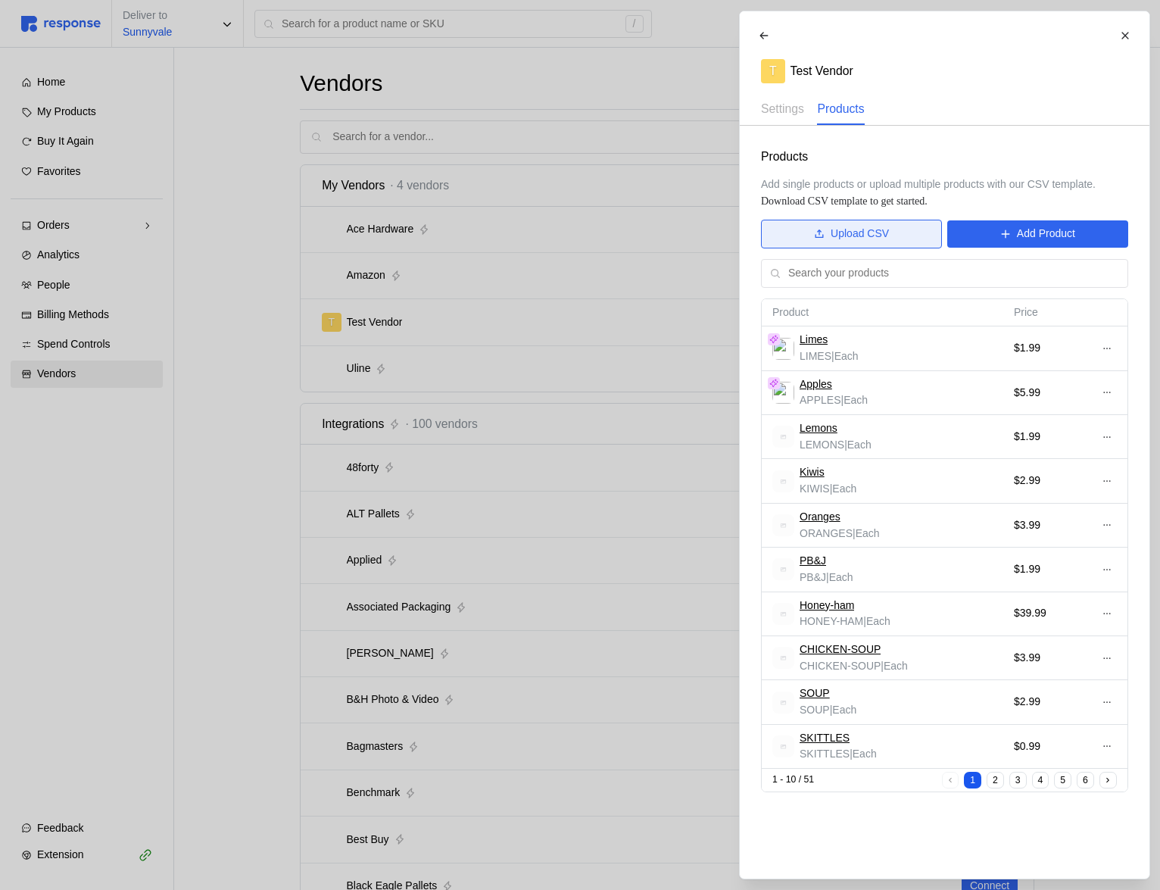
click at [898, 244] on button "Upload CSV" at bounding box center [851, 234] width 181 height 29
drag, startPoint x: 760, startPoint y: 185, endPoint x: 919, endPoint y: 189, distance: 159.9
click at [919, 189] on div "Products Add single products or upload multiple products with our CSV template.…" at bounding box center [945, 470] width 410 height 688
copy span "Add single products or upload m"
